Goal: Register for event/course

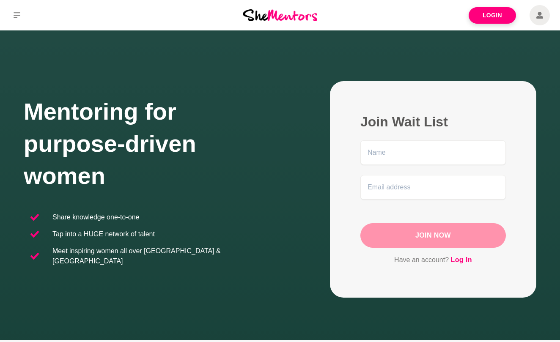
click at [504, 19] on link "Login" at bounding box center [491, 15] width 47 height 16
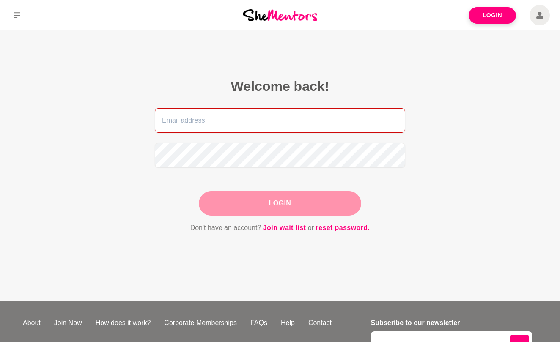
type input "prettiamin@gmail.com"
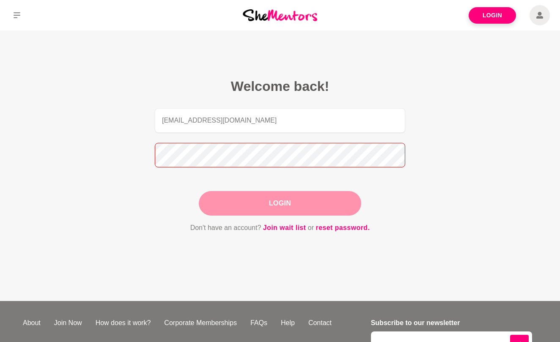
click at [280, 203] on button "Login" at bounding box center [280, 203] width 162 height 25
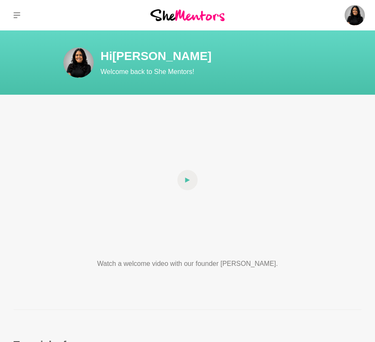
click at [54, 20] on div at bounding box center [62, 15] width 125 height 30
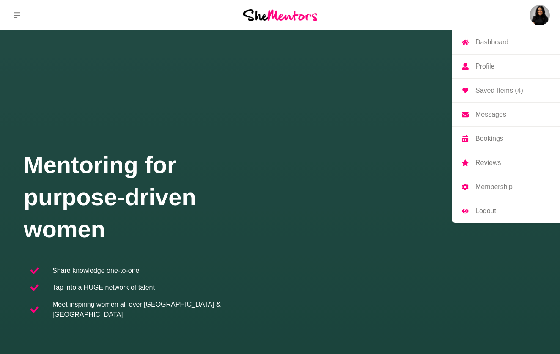
click at [422, 144] on link "Bookings" at bounding box center [505, 139] width 108 height 24
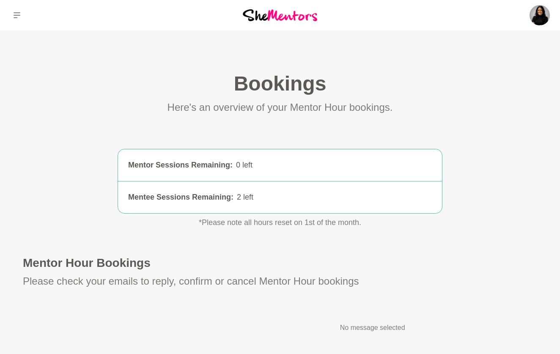
click at [333, 135] on section "Bookings (0) Here's an overview of your Mentor Hour bookings. Mentor Sessions R…" at bounding box center [279, 202] width 541 height 262
click at [21, 15] on button at bounding box center [17, 15] width 34 height 30
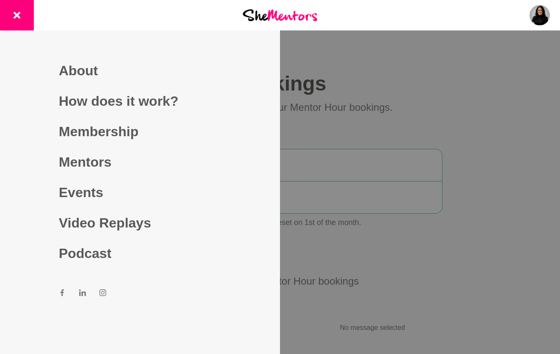
click at [272, 22] on div at bounding box center [279, 15] width 186 height 30
click at [273, 15] on img at bounding box center [280, 14] width 74 height 11
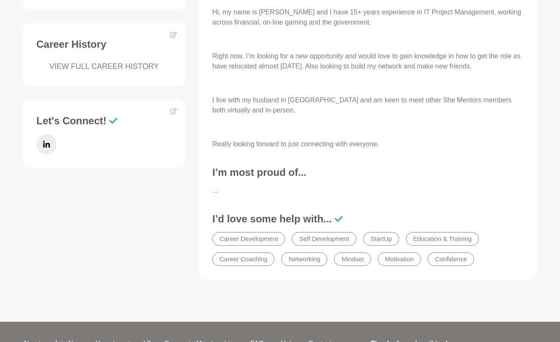
scroll to position [398, 0]
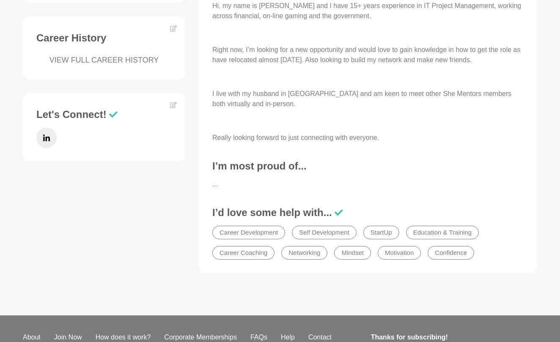
click at [429, 120] on p at bounding box center [367, 121] width 311 height 10
click at [161, 217] on div "Availability Pretti is unavailable this month. Save her profile and try again n…" at bounding box center [279, 58] width 527 height 456
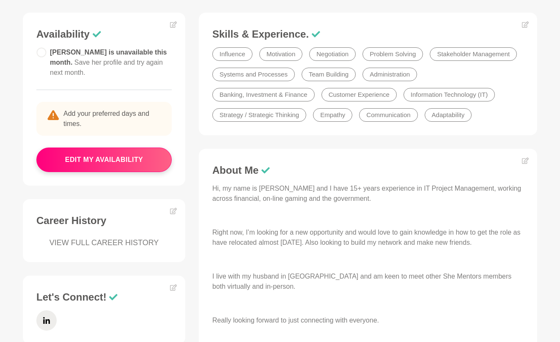
scroll to position [217, 0]
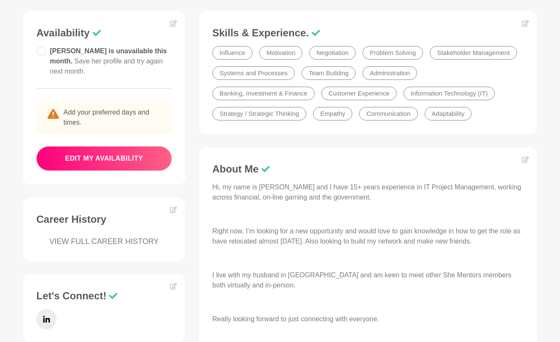
click at [87, 146] on button "edit my availability" at bounding box center [103, 158] width 135 height 25
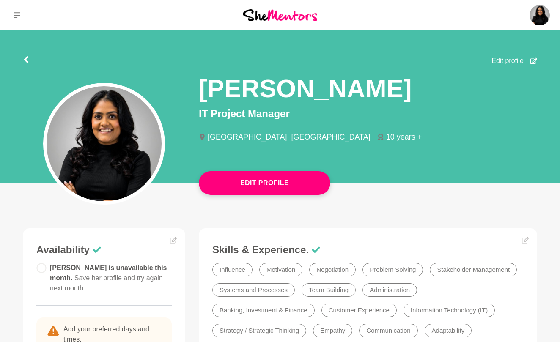
scroll to position [217, 0]
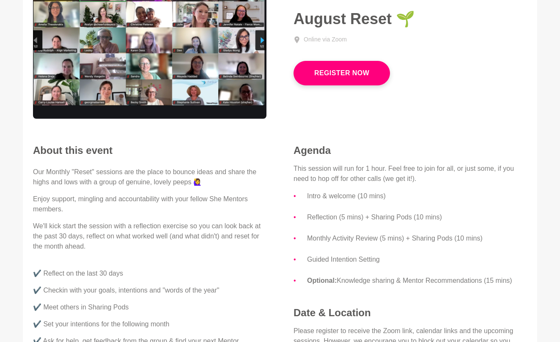
scroll to position [108, 0]
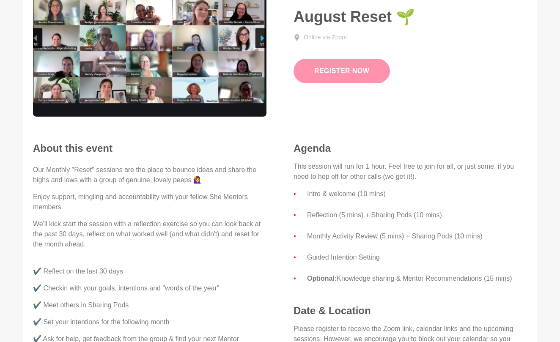
click at [362, 73] on link "Register Now" at bounding box center [341, 71] width 96 height 25
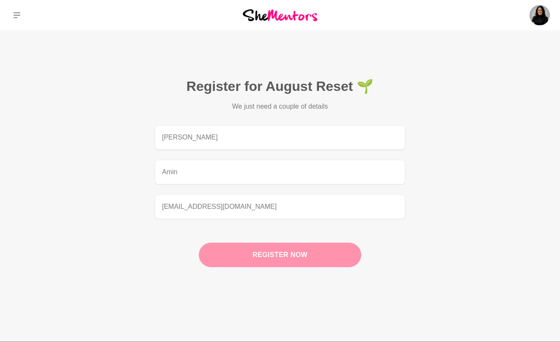
click at [275, 251] on button "Register now" at bounding box center [280, 255] width 162 height 25
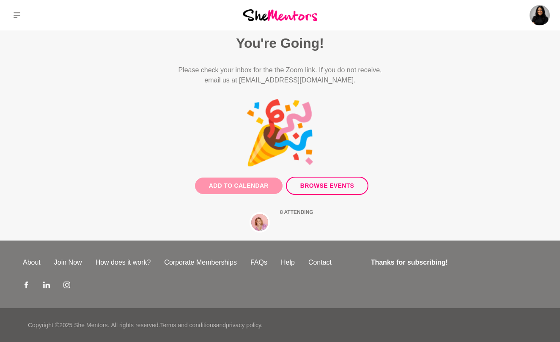
click at [270, 182] on button "Add to Calendar" at bounding box center [238, 185] width 87 height 16
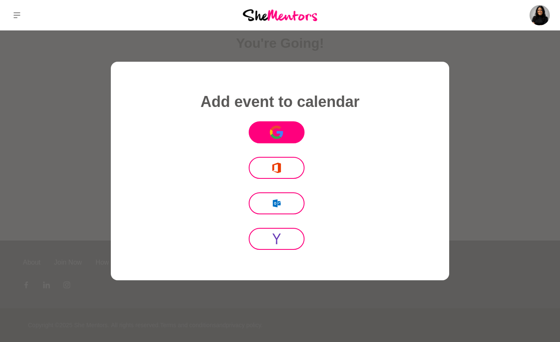
click at [278, 137] on icon at bounding box center [275, 136] width 11 height 5
